Goal: Information Seeking & Learning: Learn about a topic

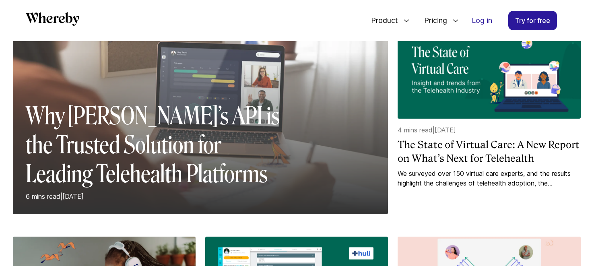
scroll to position [127, 0]
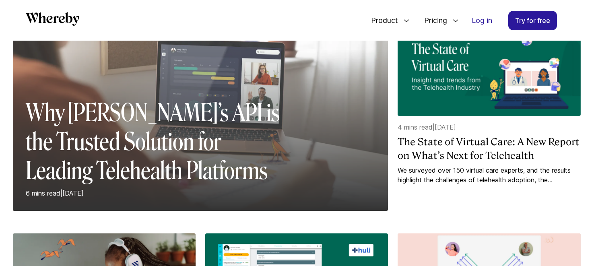
click at [196, 155] on h2 "Why [PERSON_NAME]’s API is the Trusted Solution for Leading Telehealth Platforms" at bounding box center [157, 141] width 263 height 87
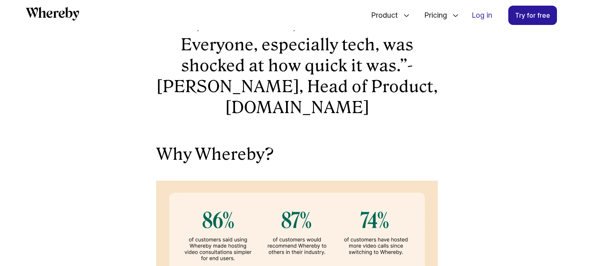
scroll to position [1548, 0]
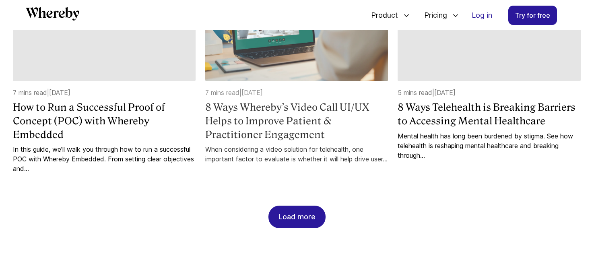
scroll to position [817, 0]
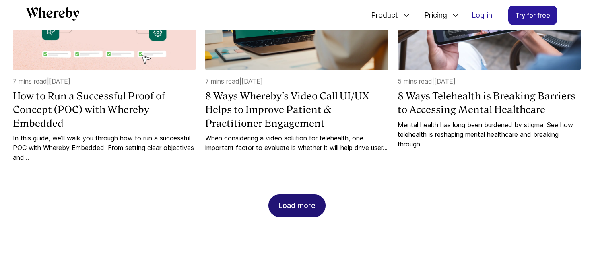
click at [291, 195] on div "Load more" at bounding box center [296, 206] width 37 height 22
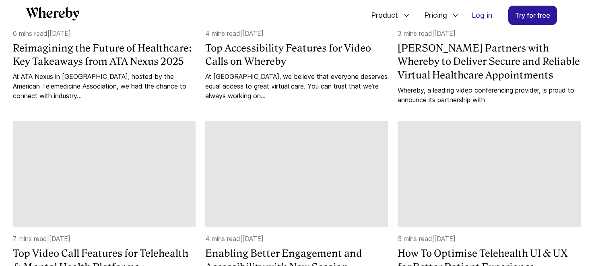
scroll to position [1079, 0]
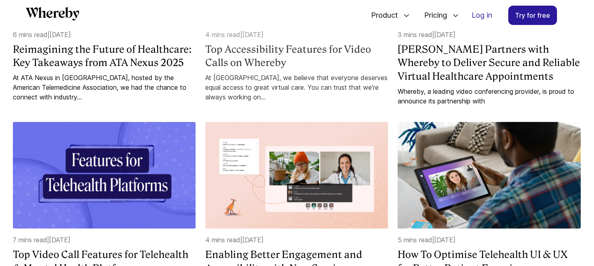
click at [276, 43] on h4 "Top Accessibility Features for Video Calls on Whereby" at bounding box center [296, 56] width 183 height 27
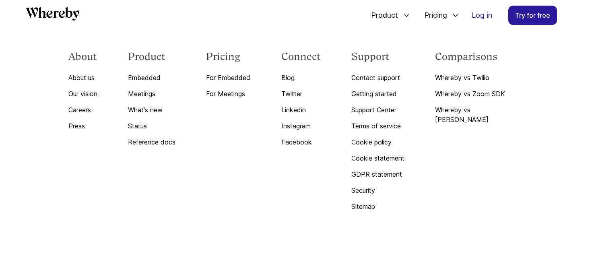
scroll to position [2447, 0]
click at [173, 144] on link "Reference docs" at bounding box center [151, 142] width 47 height 10
